Goal: Check status: Check status

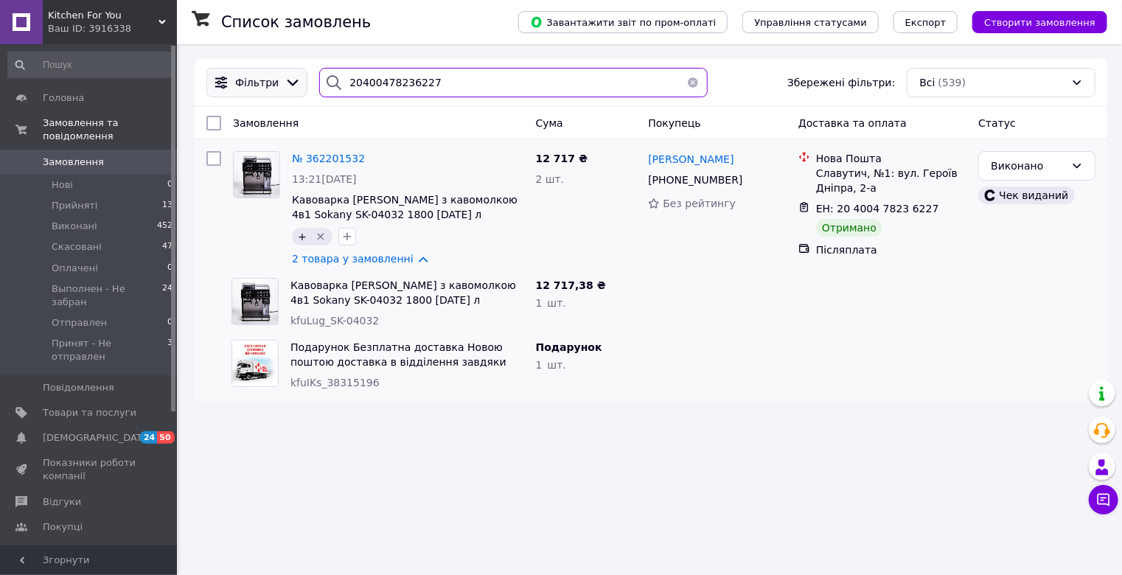
drag, startPoint x: 356, startPoint y: 73, endPoint x: 242, endPoint y: 72, distance: 114.3
click at [242, 70] on div "Фільтри 20400478236227 Збережені фільтри: Всі (539)" at bounding box center [651, 82] width 901 height 29
paste input "7420485"
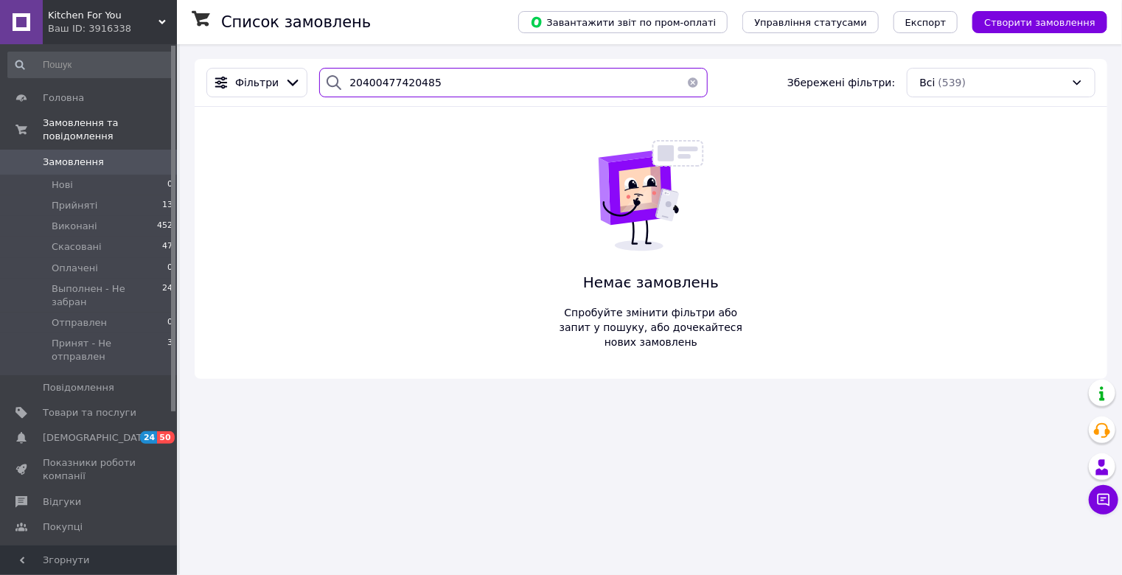
click at [42, 58] on div "Kitchen For You Ваш ID: 3916338 Сайт Kitchen For You Кабінет покупця Перевірити…" at bounding box center [561, 287] width 1122 height 575
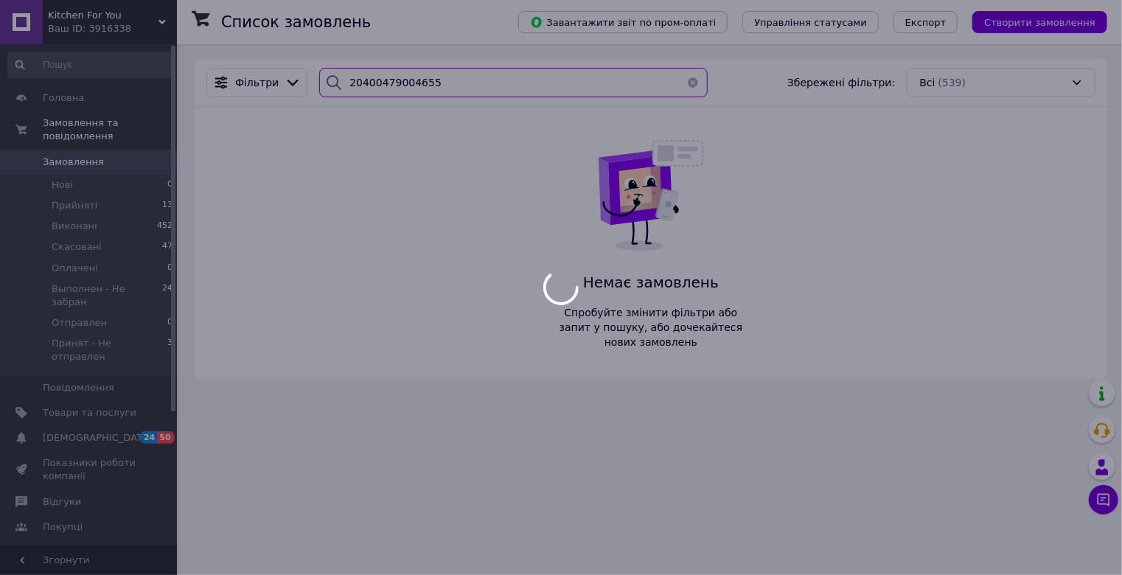
type input "20400479004655"
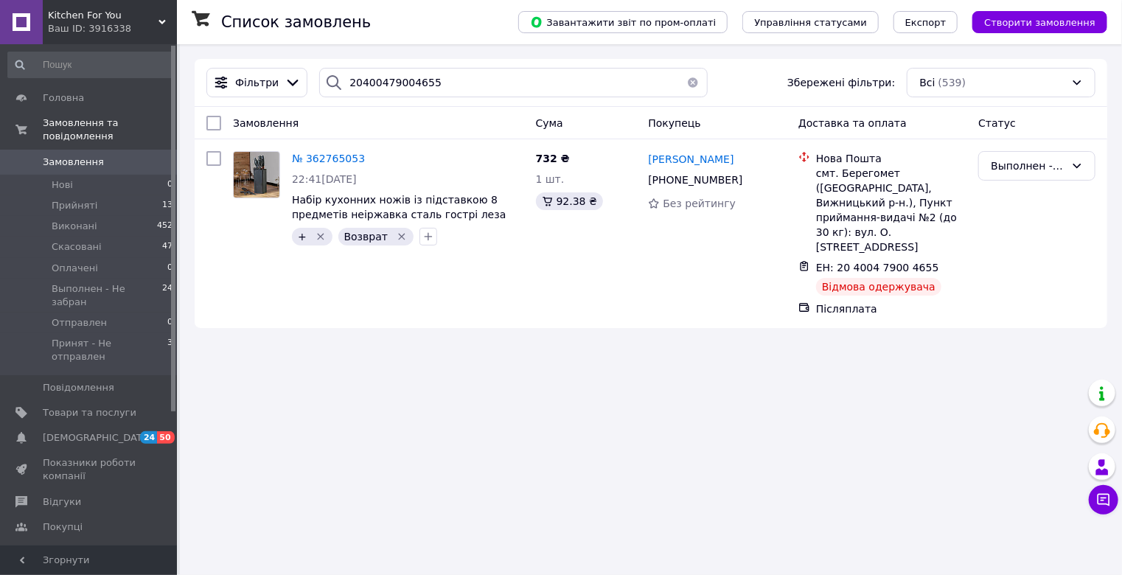
click at [145, 23] on div "Ваш ID: 3916338" at bounding box center [112, 28] width 129 height 13
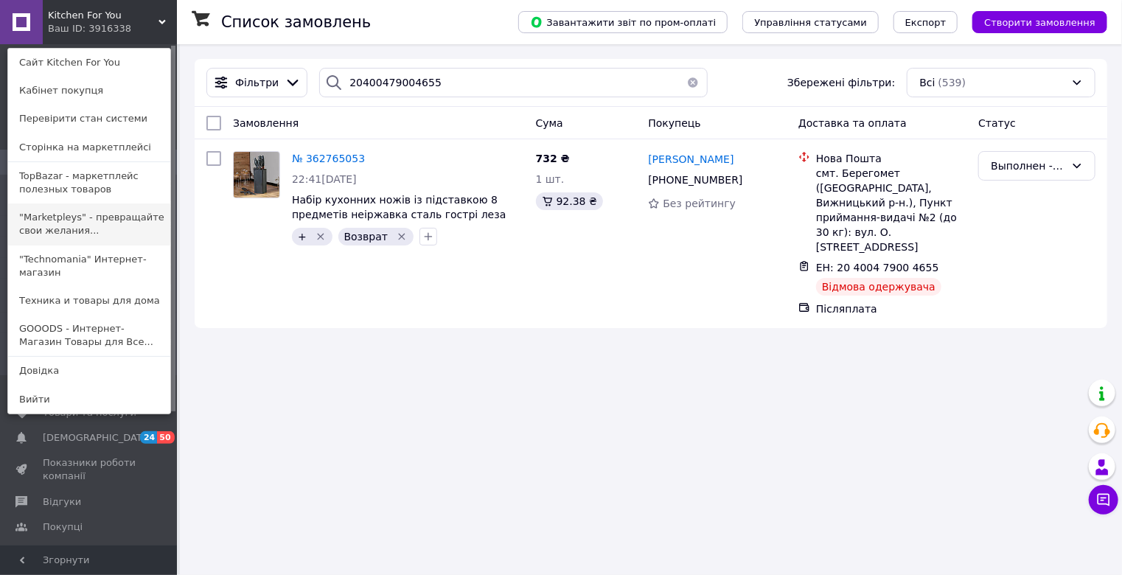
click at [105, 213] on link ""Marketpleys" - превращайте свои желания..." at bounding box center [89, 224] width 162 height 41
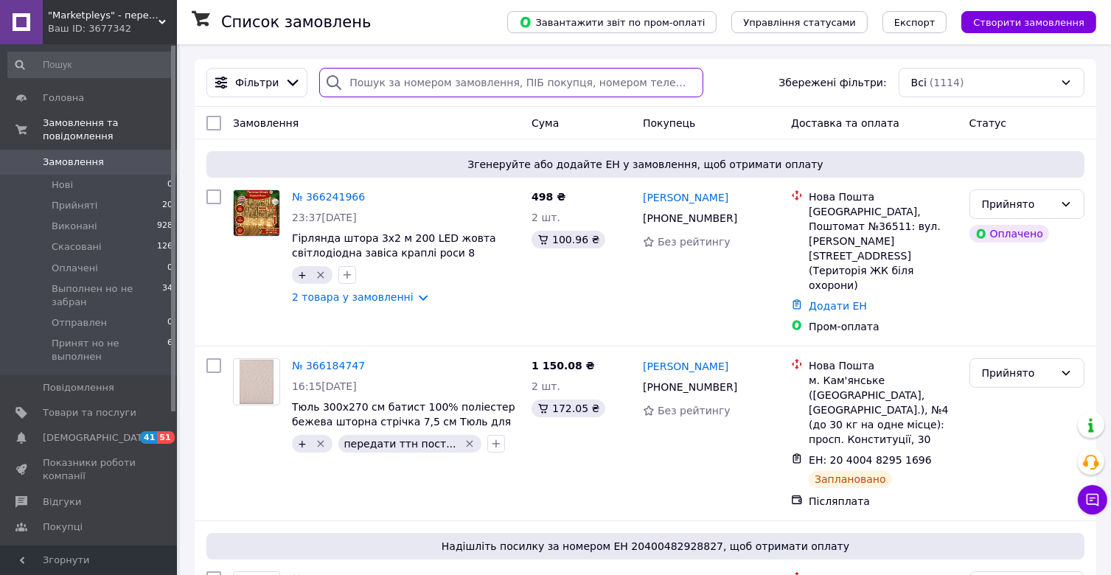
click at [380, 87] on input "search" at bounding box center [510, 82] width 383 height 29
paste input "20400477420485"
type input "20400477420485"
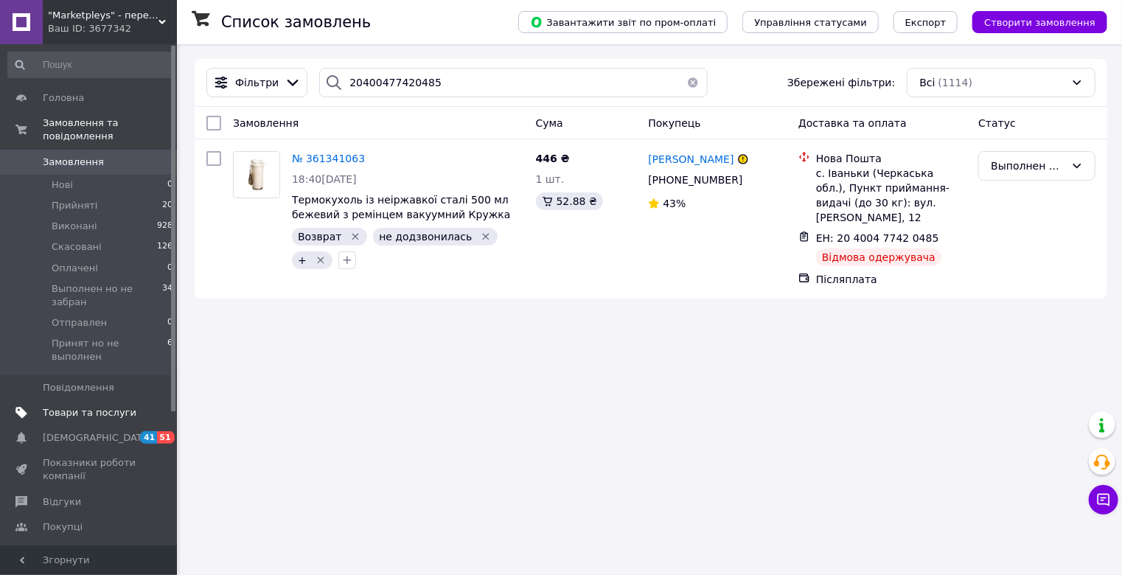
click at [88, 406] on span "Товари та послуги" at bounding box center [90, 412] width 94 height 13
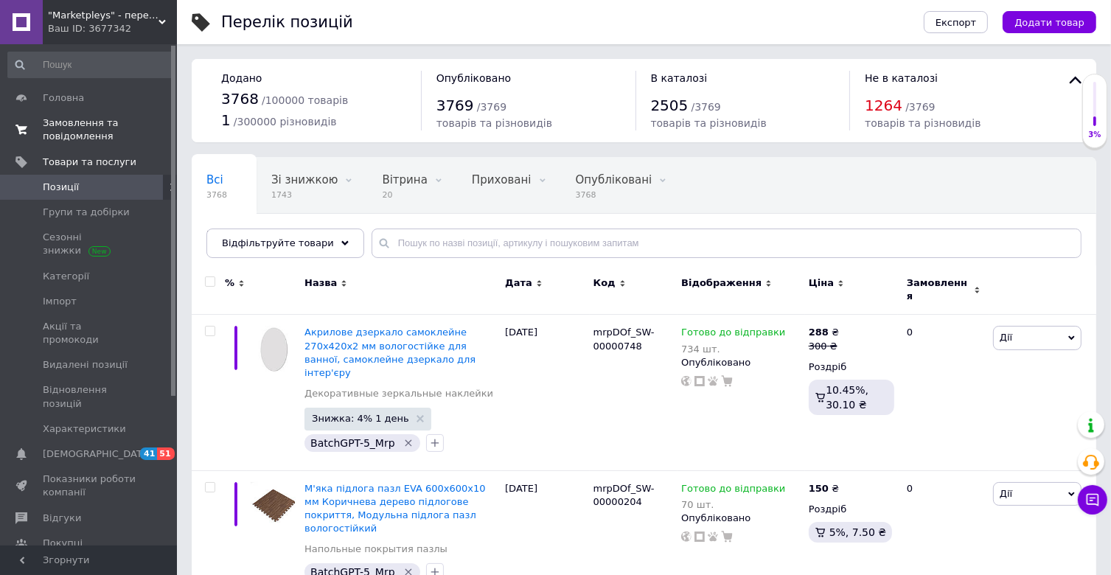
click at [86, 129] on span "Замовлення та повідомлення" at bounding box center [90, 130] width 94 height 27
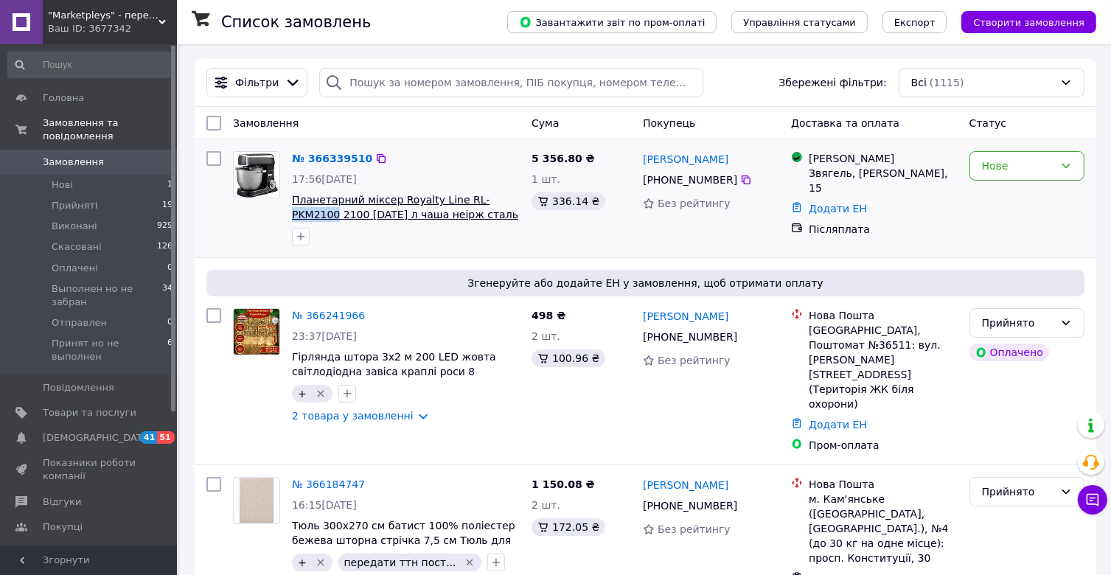
drag, startPoint x: 520, startPoint y: 198, endPoint x: 466, endPoint y: 204, distance: 54.1
click at [466, 204] on div "№ 366339510 17:56, 12.10.2025 Планетарний міксер Royalty Line RL-PKM2100 2100 В…" at bounding box center [406, 198] width 240 height 106
copy span "PKM2100"
click at [150, 31] on div "Ваш ID: 3677342" at bounding box center [112, 28] width 129 height 13
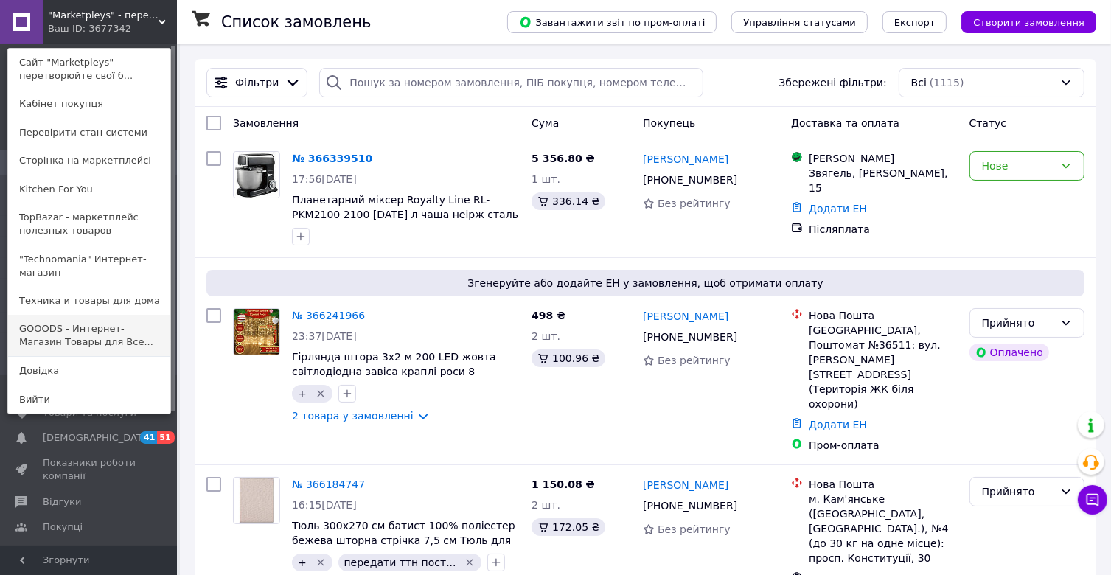
click at [68, 326] on link "GOOODS - Интернет-Магазин Товары для Все..." at bounding box center [89, 335] width 162 height 41
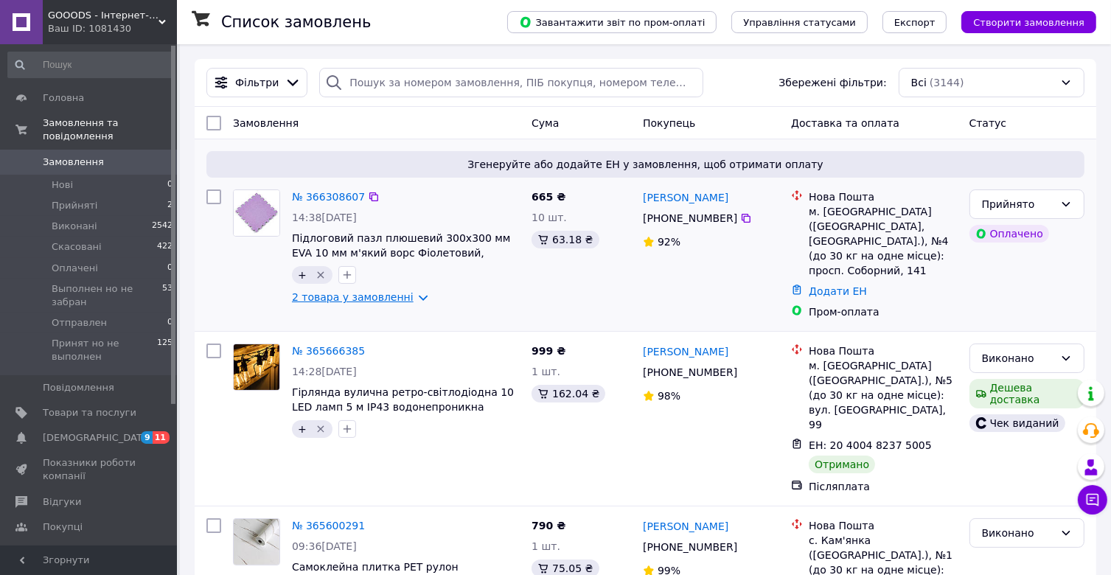
click at [406, 299] on link "2 товара у замовленні" at bounding box center [353, 297] width 122 height 12
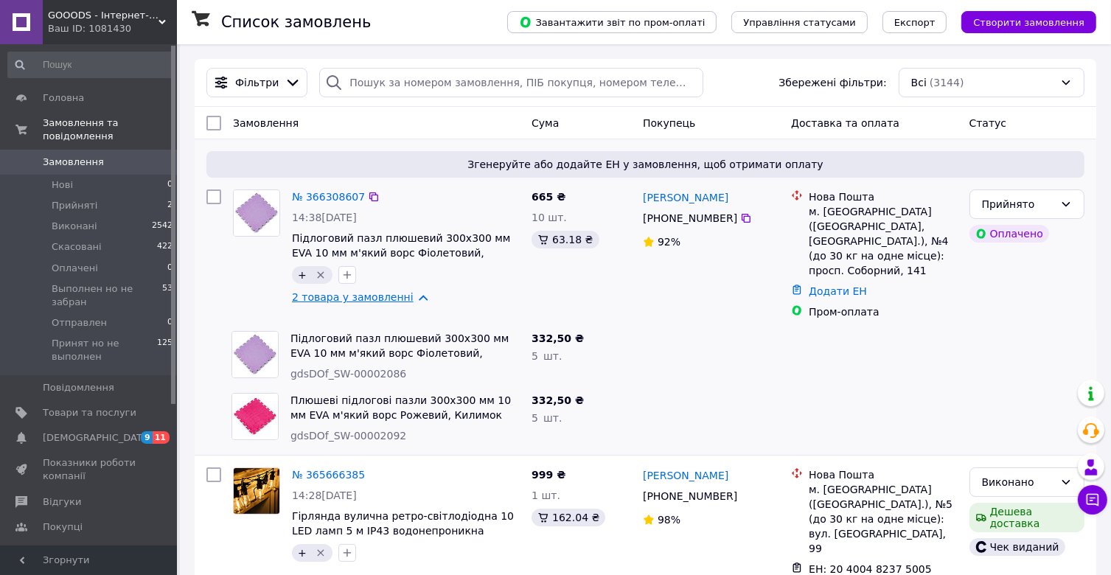
click at [406, 299] on link "2 товара у замовленні" at bounding box center [353, 297] width 122 height 12
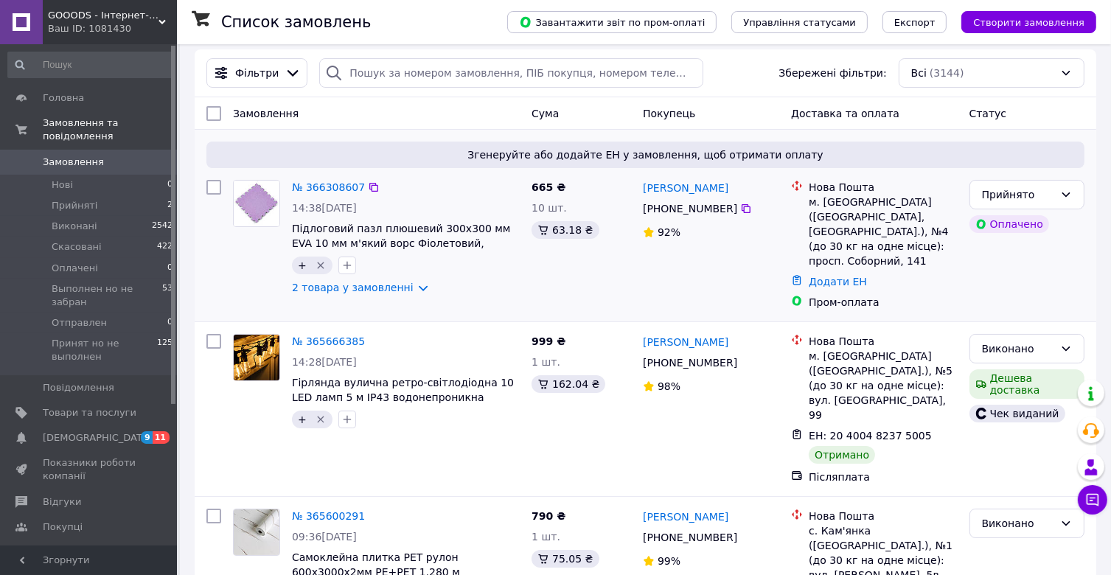
scroll to position [74, 0]
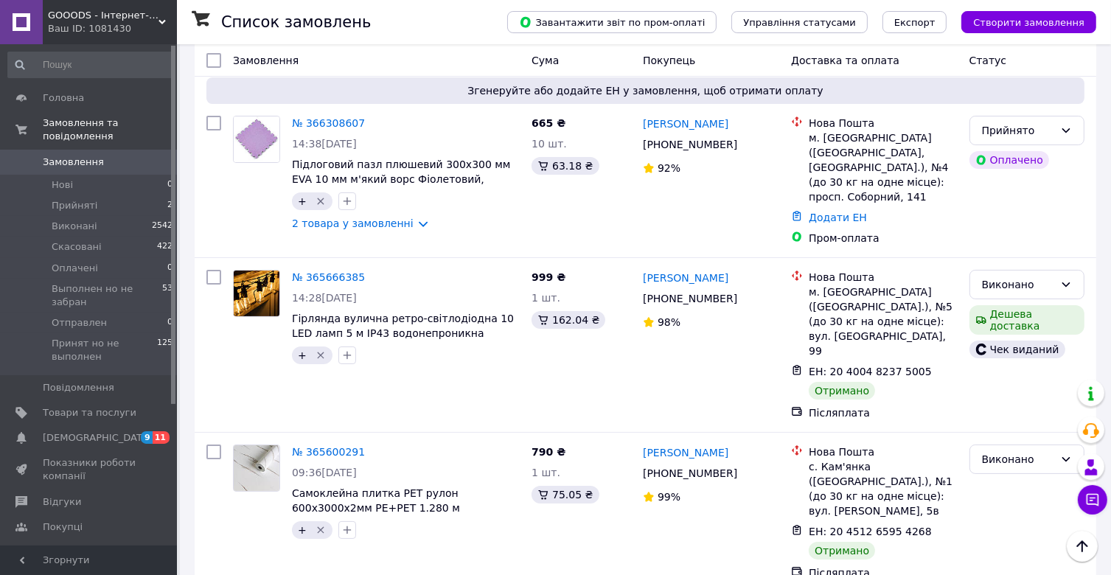
click at [156, 28] on div "Ваш ID: 1081430" at bounding box center [112, 28] width 129 height 13
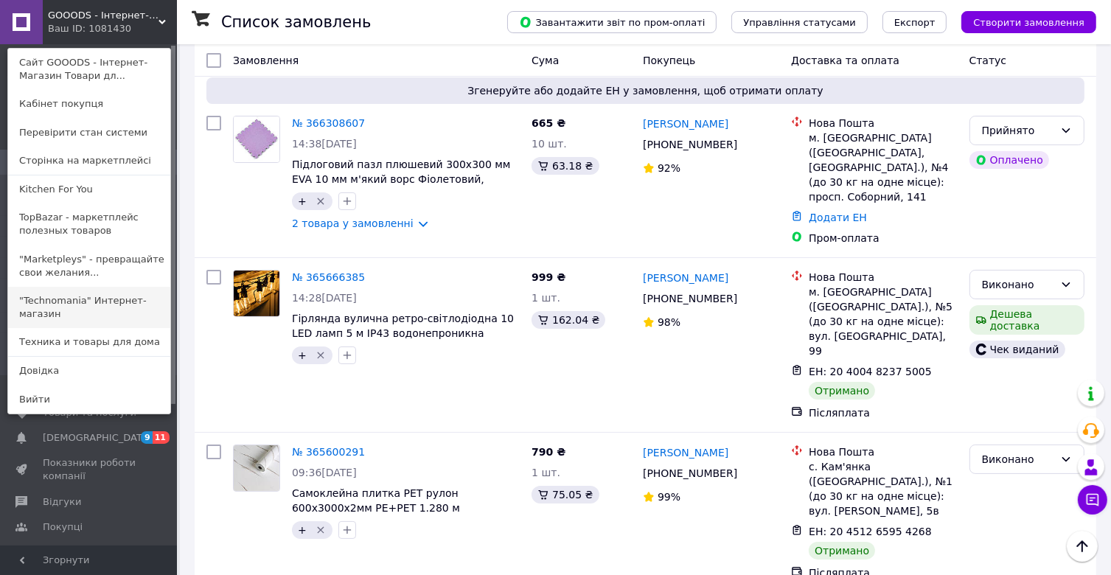
click at [77, 306] on link ""Technomania" Интернет-магазин" at bounding box center [89, 307] width 162 height 41
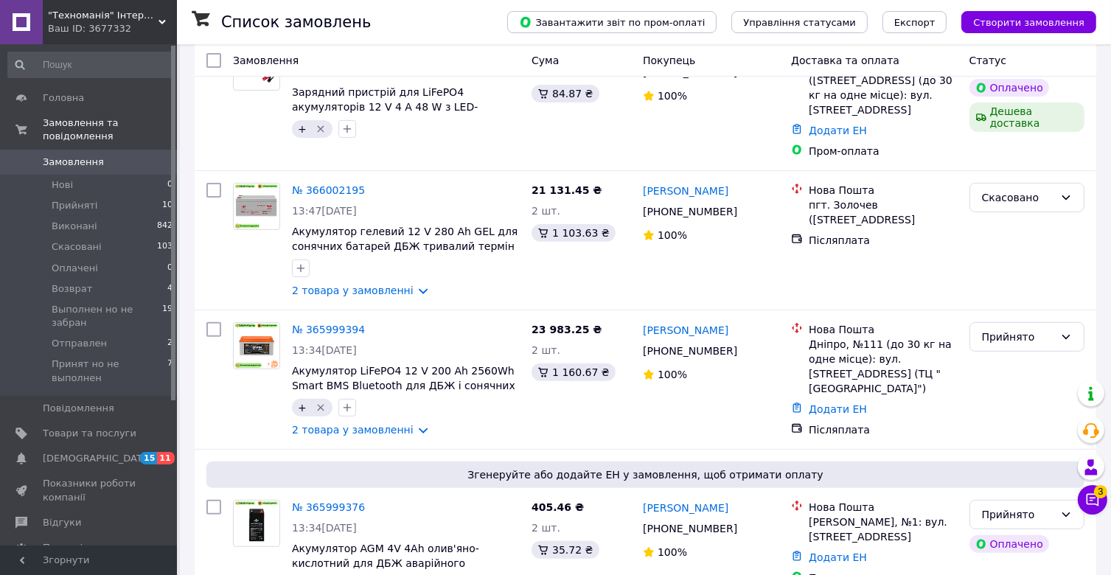
scroll to position [590, 0]
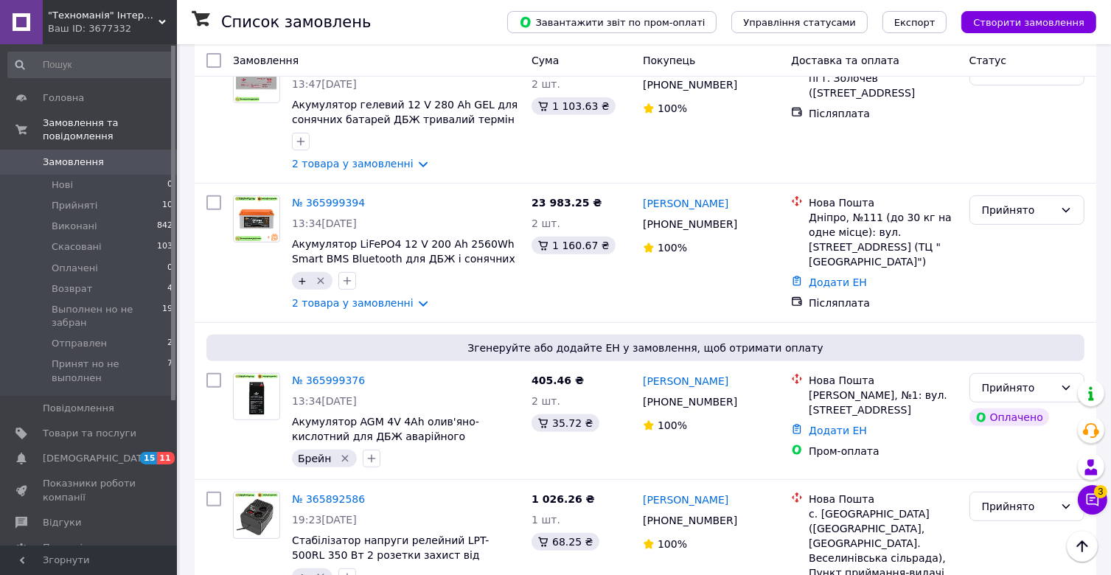
click at [121, 20] on span ""Техноманія" Інтернет-магазин" at bounding box center [103, 15] width 111 height 13
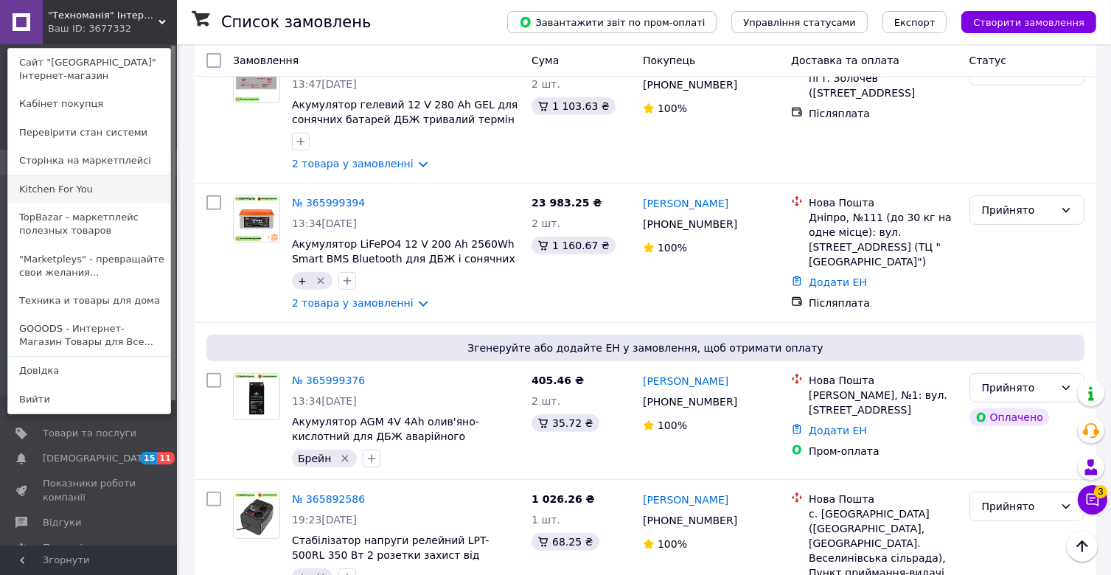
click at [60, 192] on link "Kitchen For You" at bounding box center [89, 190] width 162 height 28
